Goal: Transaction & Acquisition: Obtain resource

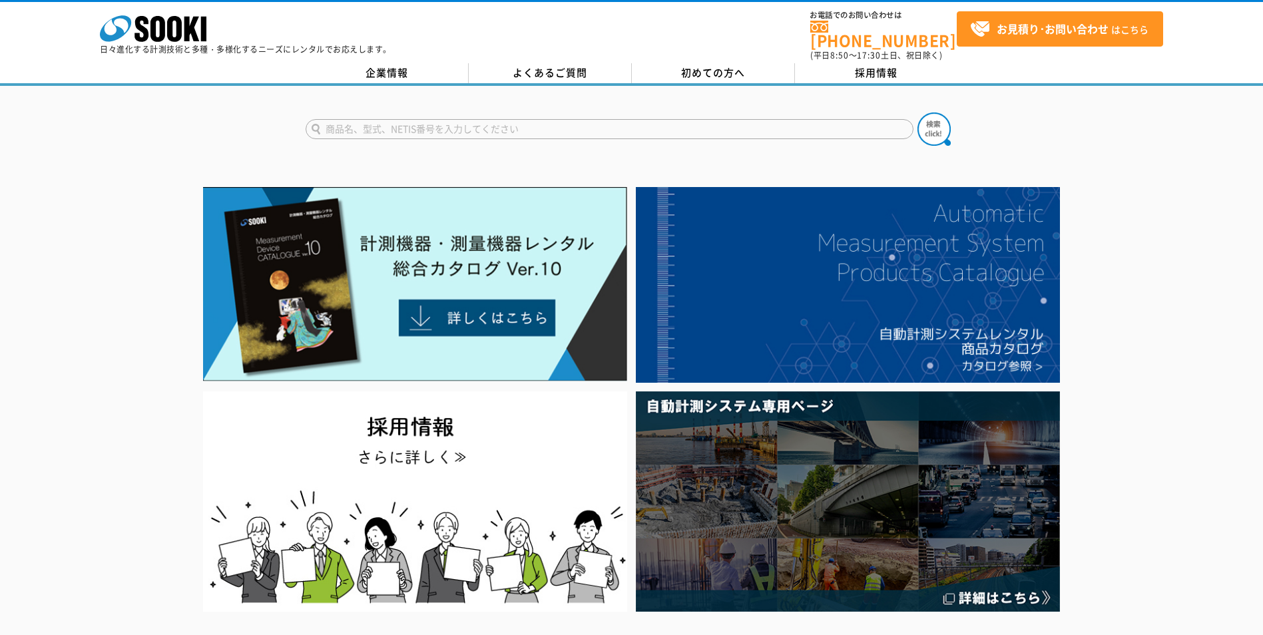
click at [424, 121] on input "text" at bounding box center [610, 129] width 608 height 20
type input "TR-52I"
click at [918, 113] on button at bounding box center [934, 129] width 33 height 33
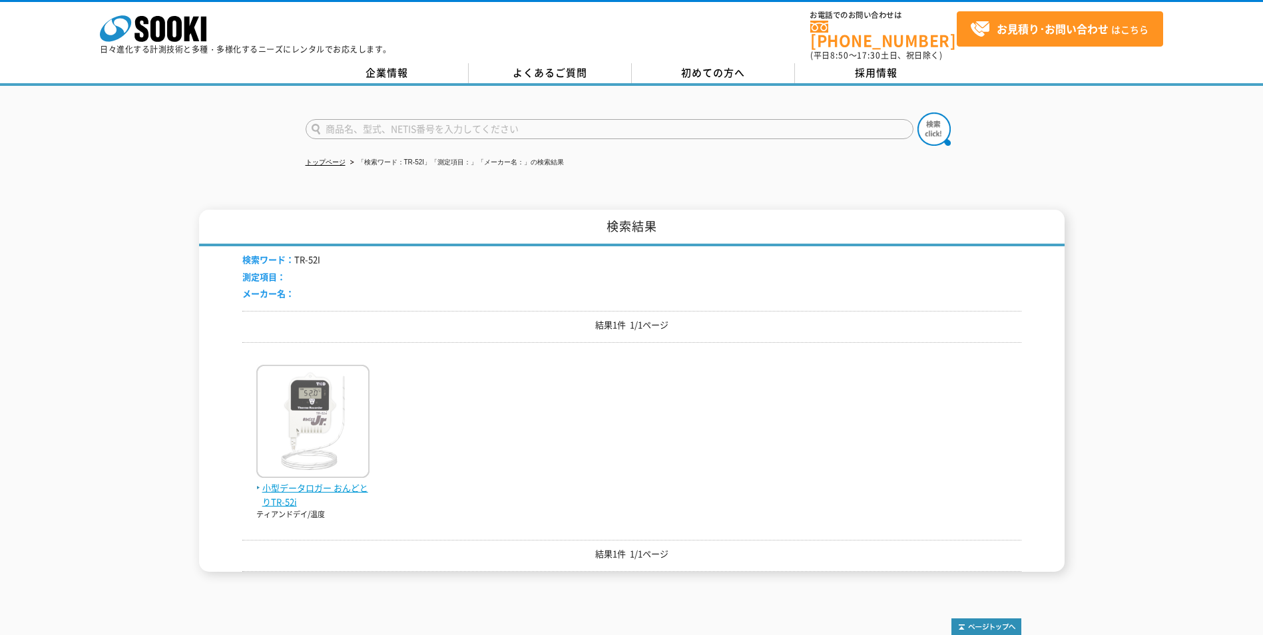
click at [310, 445] on img at bounding box center [312, 423] width 113 height 117
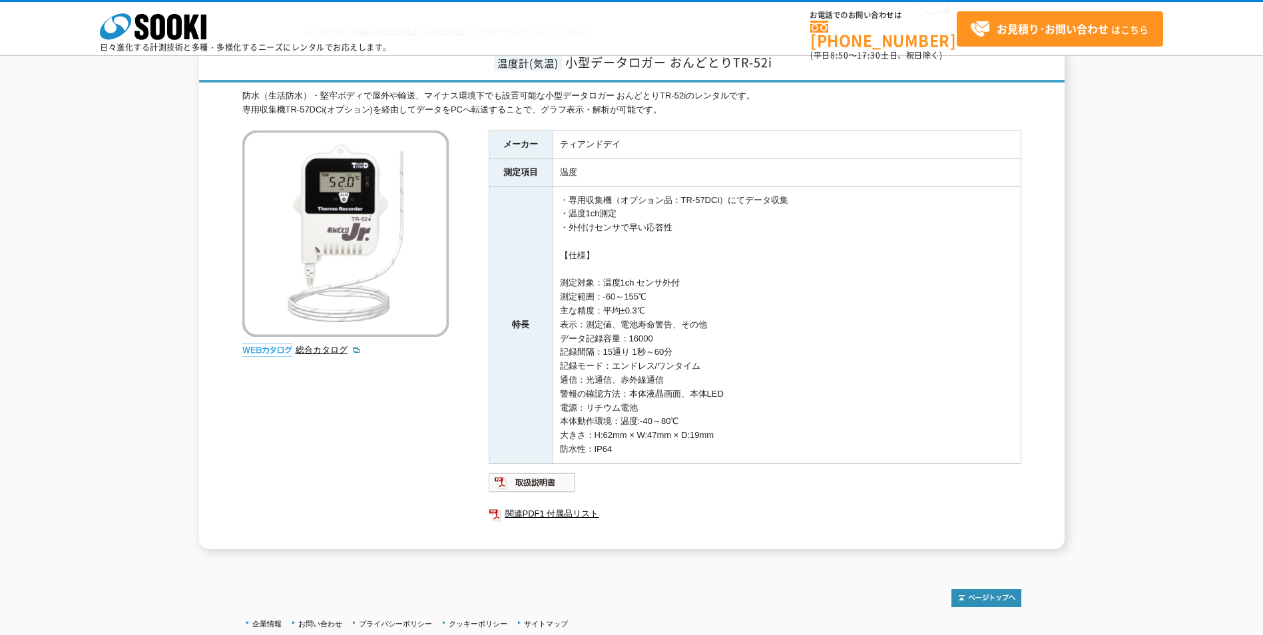
scroll to position [133, 0]
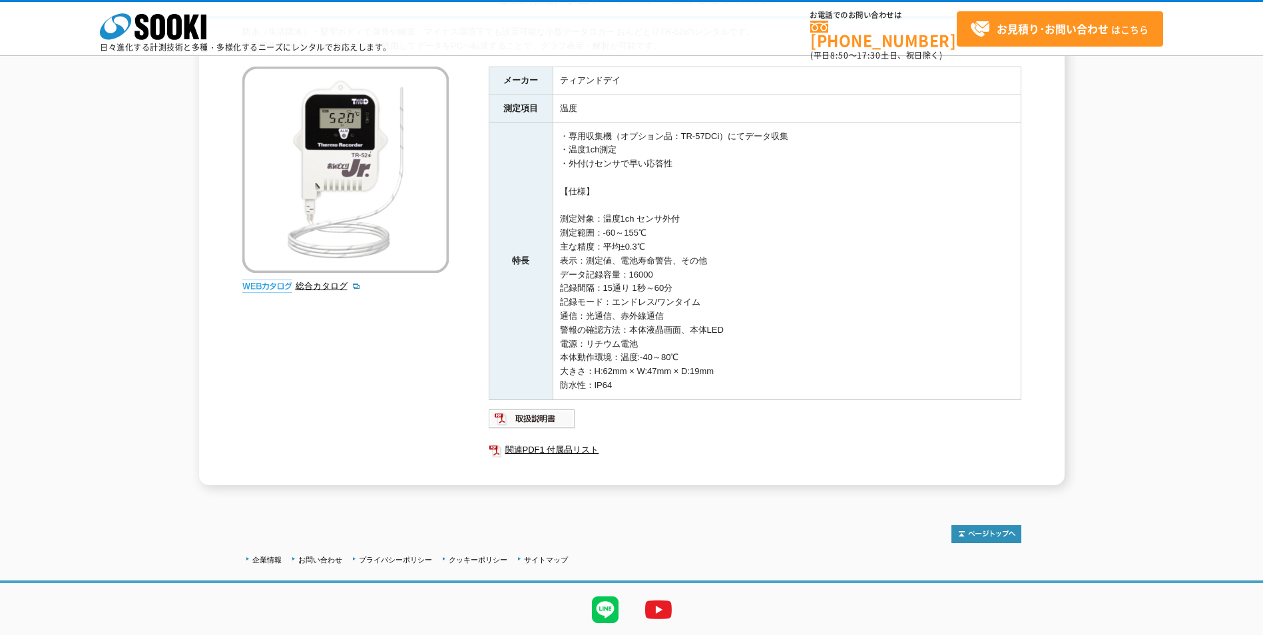
click at [376, 190] on img at bounding box center [345, 170] width 206 height 206
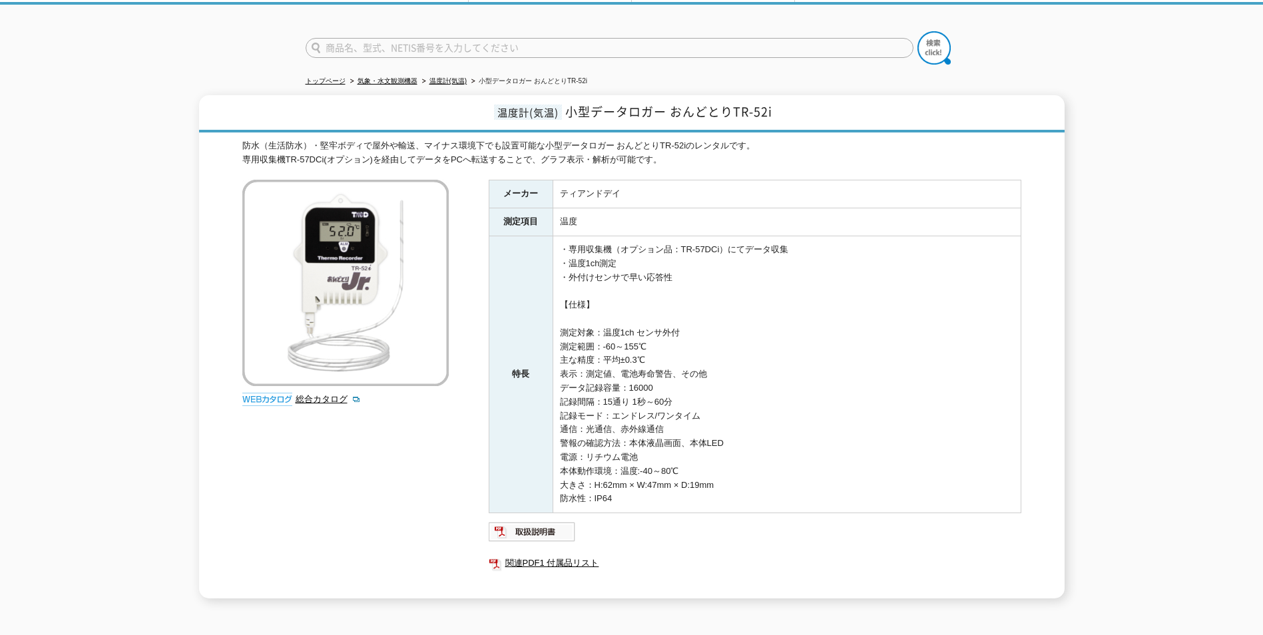
scroll to position [0, 0]
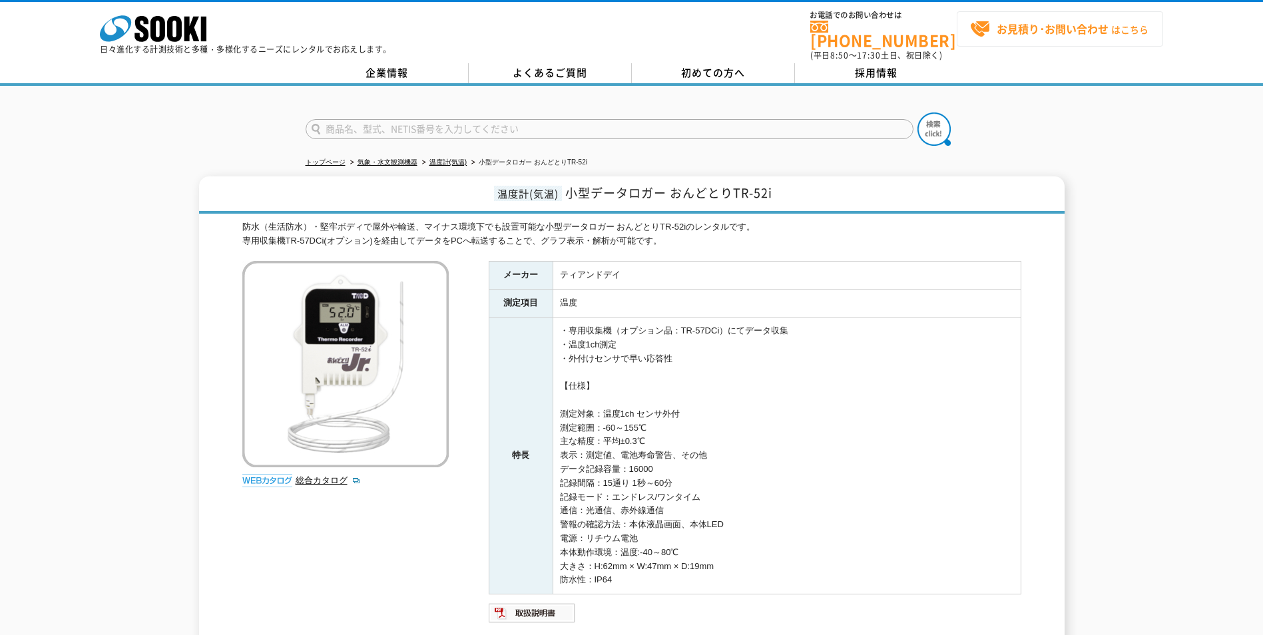
click at [1047, 33] on strong "お見積り･お問い合わせ" at bounding box center [1053, 29] width 112 height 16
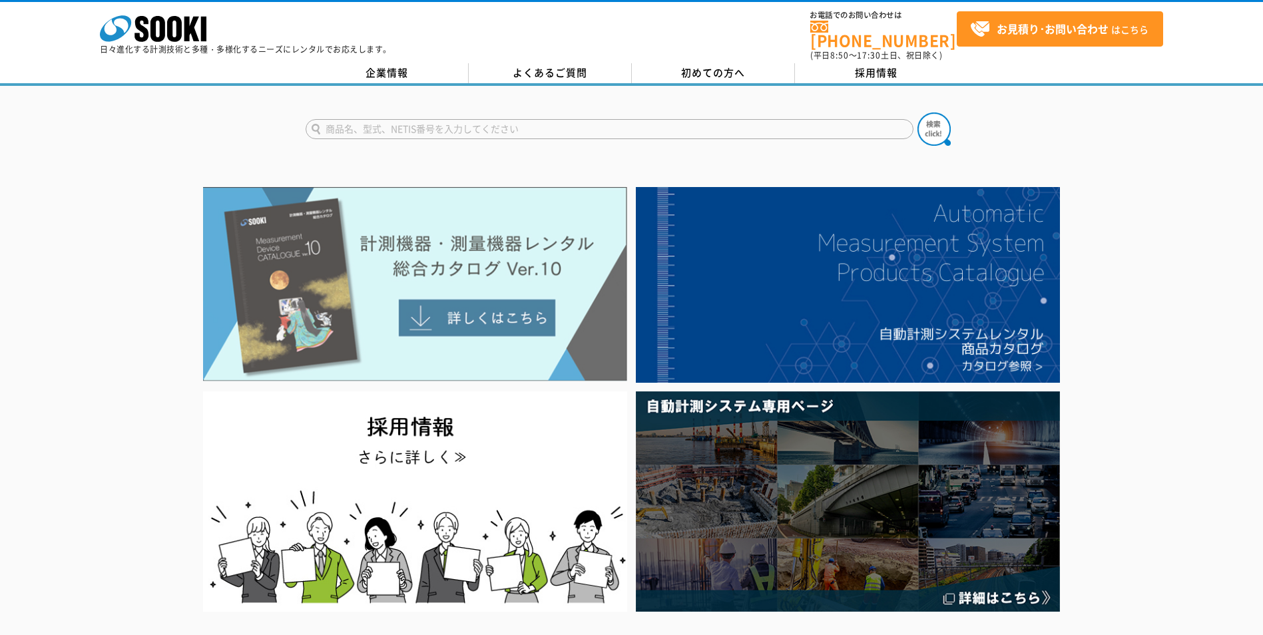
click at [300, 253] on img at bounding box center [415, 284] width 424 height 194
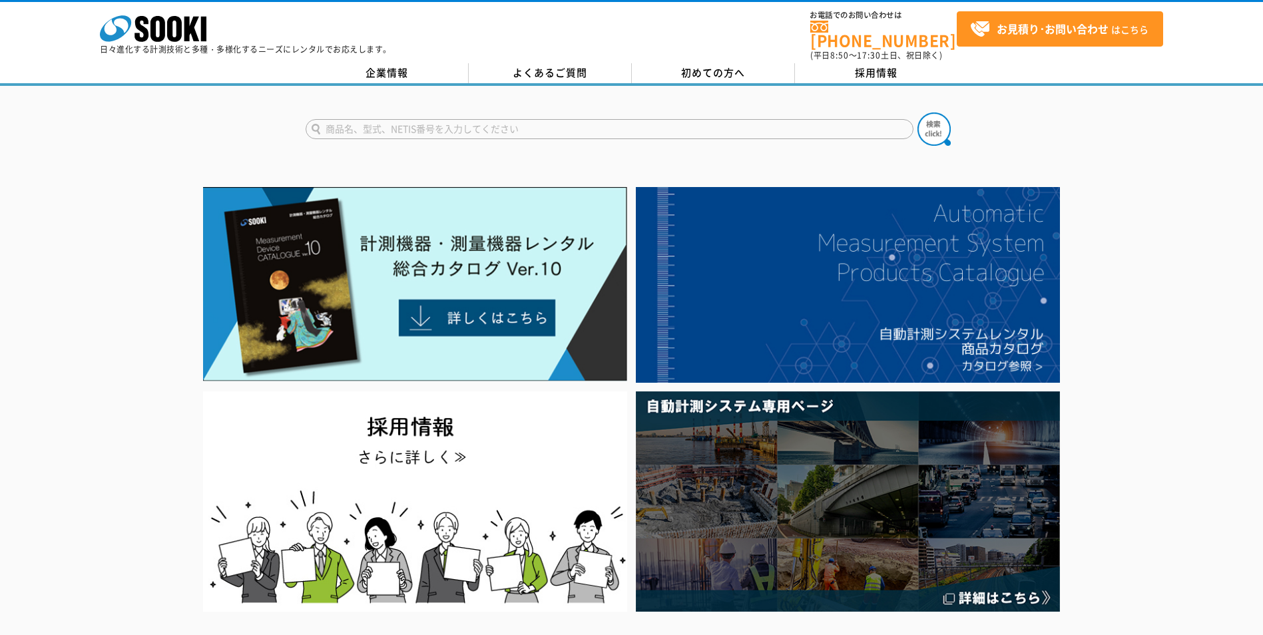
click at [404, 128] on input "text" at bounding box center [610, 129] width 608 height 20
type input "TR052I"
click at [918, 113] on button at bounding box center [934, 129] width 33 height 33
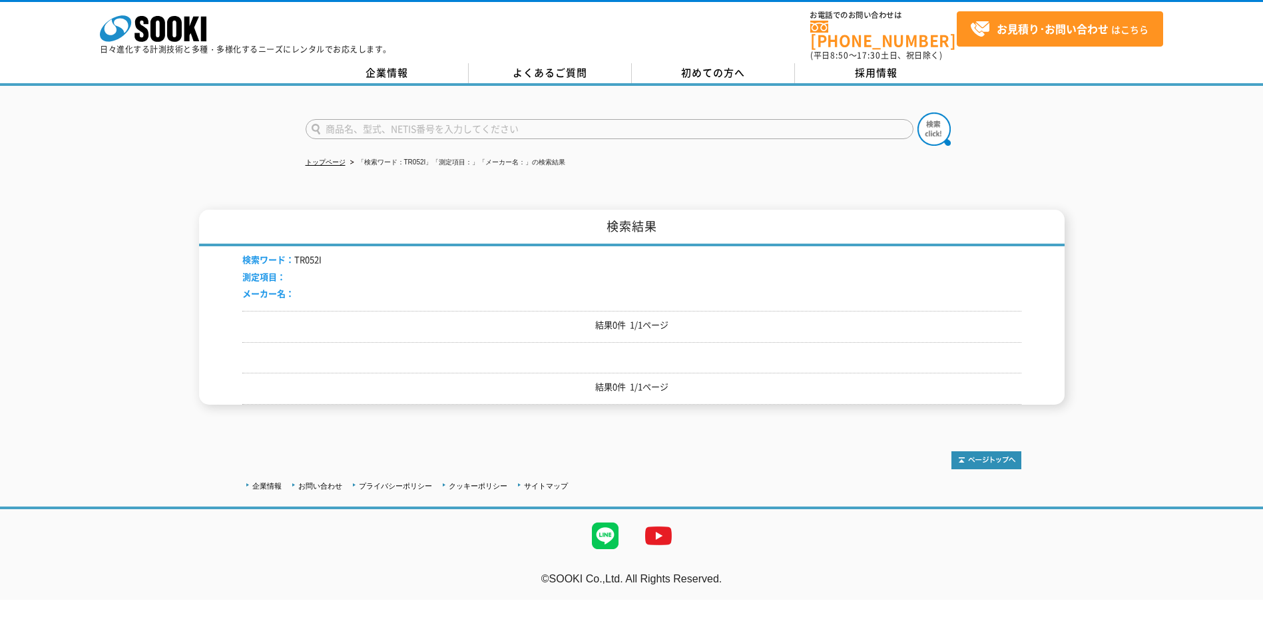
click at [413, 119] on input "text" at bounding box center [610, 129] width 608 height 20
click at [344, 120] on input "text" at bounding box center [610, 129] width 608 height 20
type input "TR-52"
click at [918, 113] on button at bounding box center [934, 129] width 33 height 33
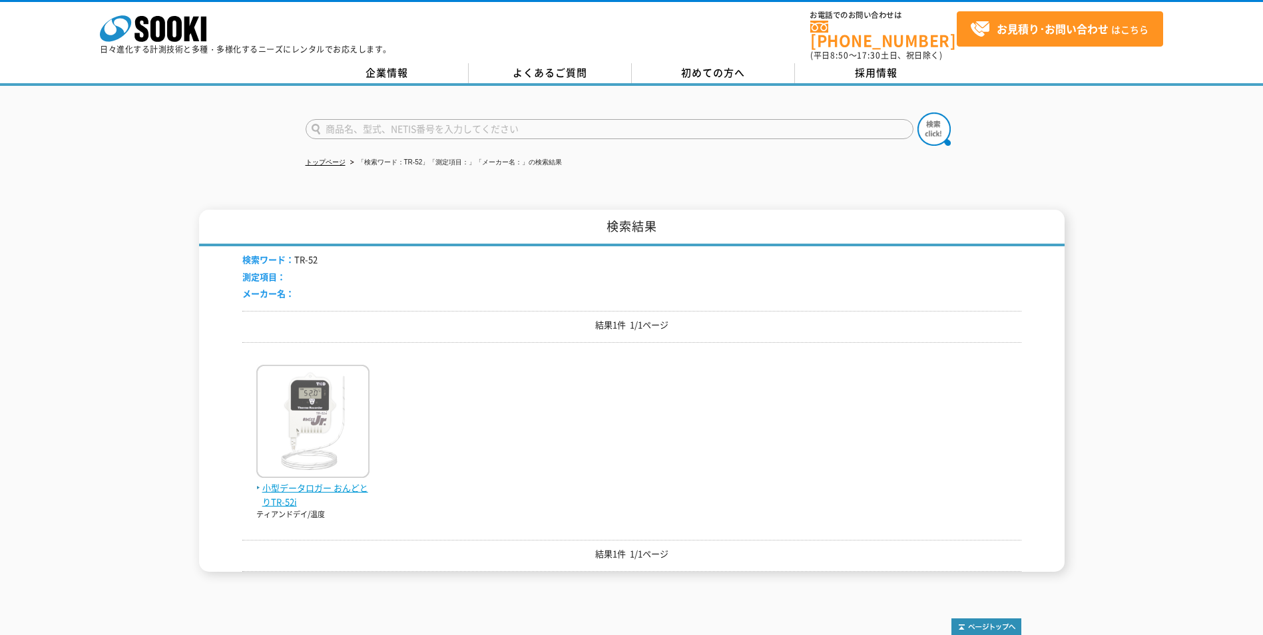
click at [322, 418] on img at bounding box center [312, 423] width 113 height 117
click at [331, 484] on span "小型データロガー おんどとりTR-52i" at bounding box center [312, 495] width 113 height 28
click at [321, 457] on img at bounding box center [312, 423] width 113 height 117
